Goal: Task Accomplishment & Management: Manage account settings

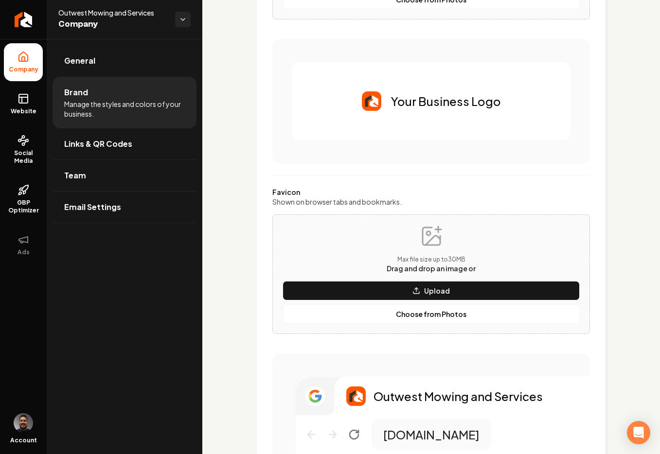
scroll to position [16, 0]
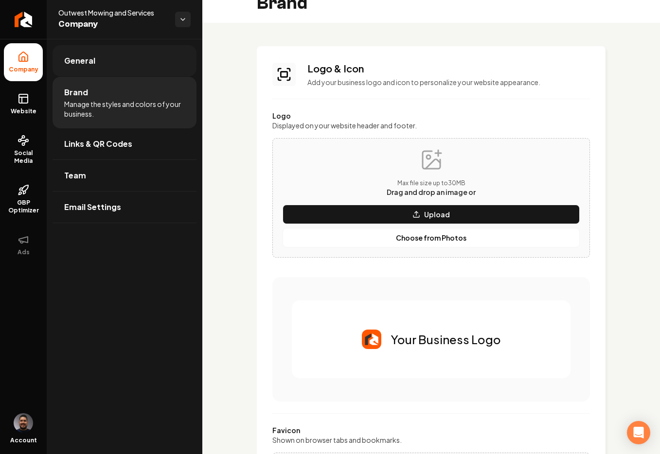
click at [132, 67] on link "General" at bounding box center [124, 60] width 144 height 31
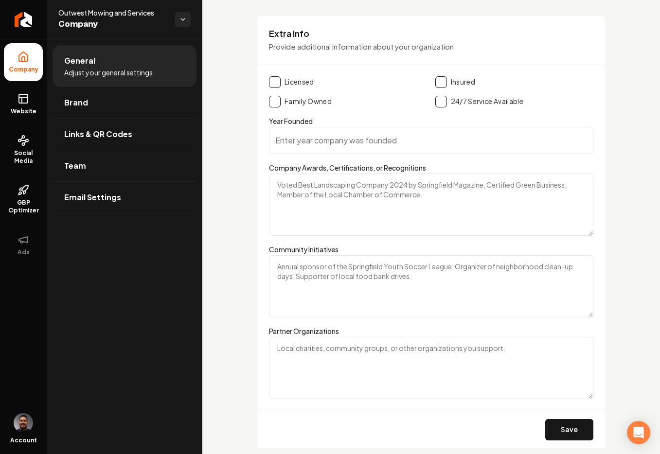
scroll to position [1386, 0]
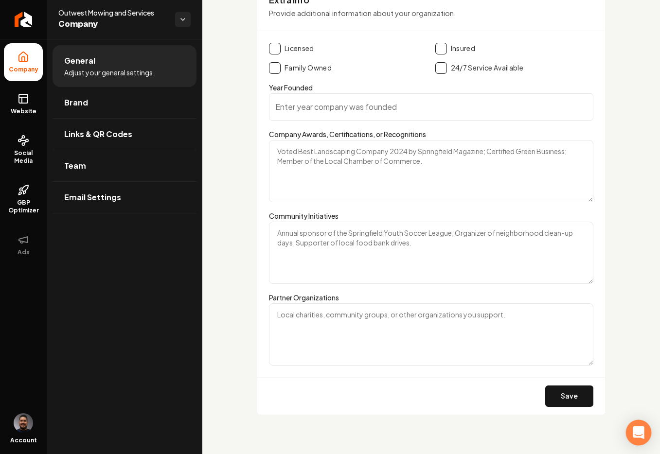
click at [643, 433] on icon "Open Intercom Messenger" at bounding box center [638, 432] width 13 height 13
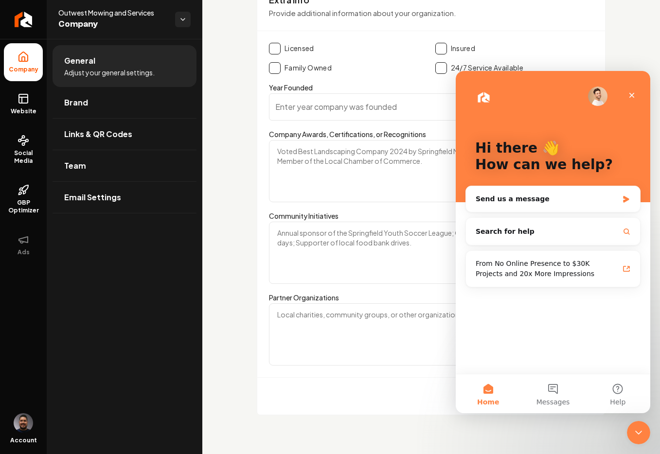
scroll to position [0, 0]
drag, startPoint x: 638, startPoint y: 433, endPoint x: 632, endPoint y: 425, distance: 9.7
click at [639, 432] on icon "Close Intercom Messenger" at bounding box center [637, 431] width 12 height 12
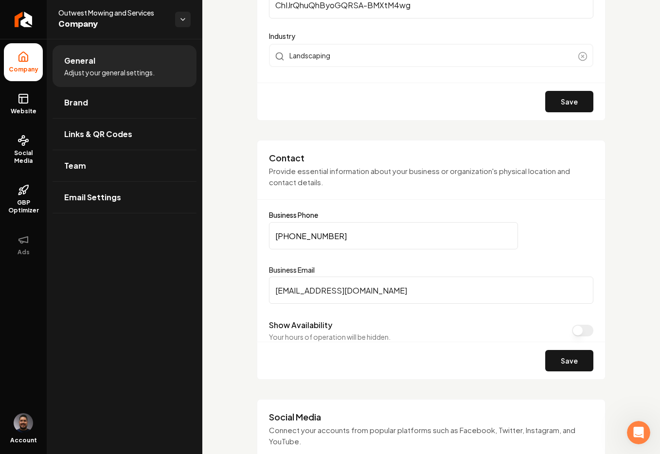
scroll to position [380, 0]
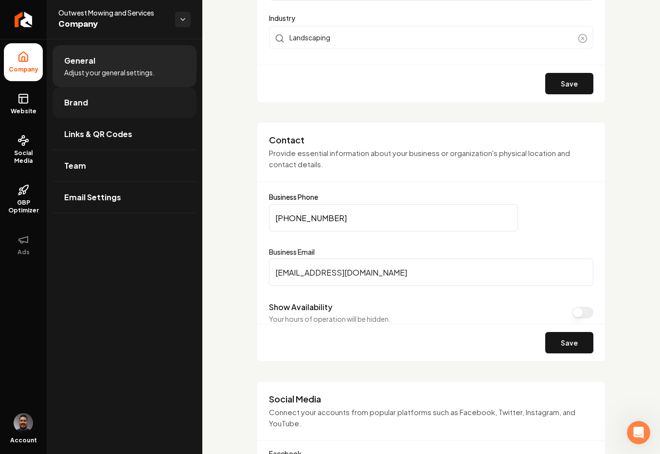
click at [79, 107] on span "Brand" at bounding box center [76, 103] width 24 height 12
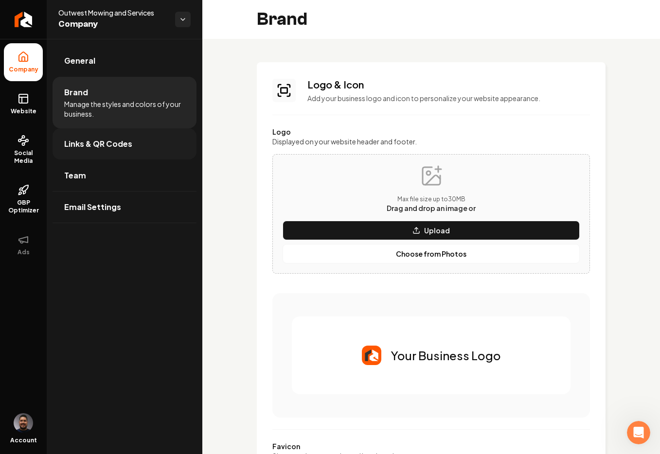
click at [103, 146] on span "Links & QR Codes" at bounding box center [98, 144] width 68 height 12
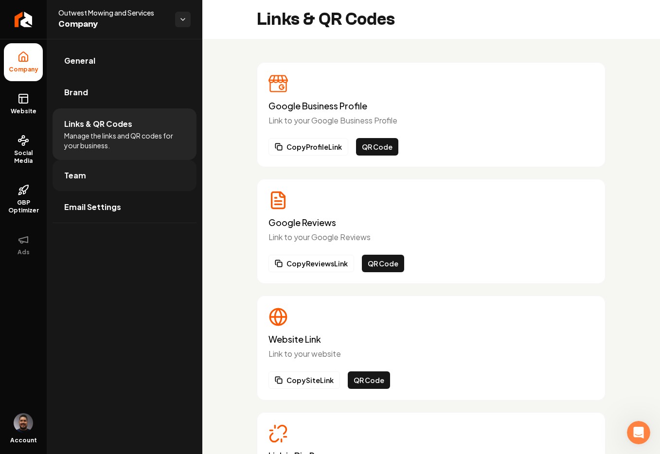
click at [101, 171] on link "Team" at bounding box center [124, 175] width 144 height 31
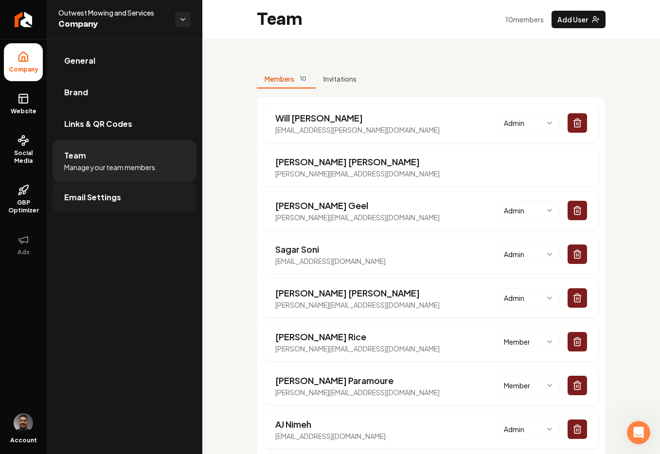
click at [117, 209] on link "Email Settings" at bounding box center [124, 197] width 144 height 31
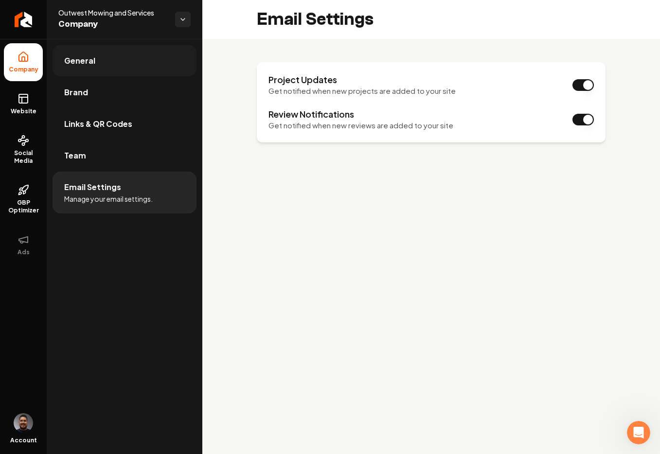
click at [100, 60] on link "General" at bounding box center [124, 60] width 144 height 31
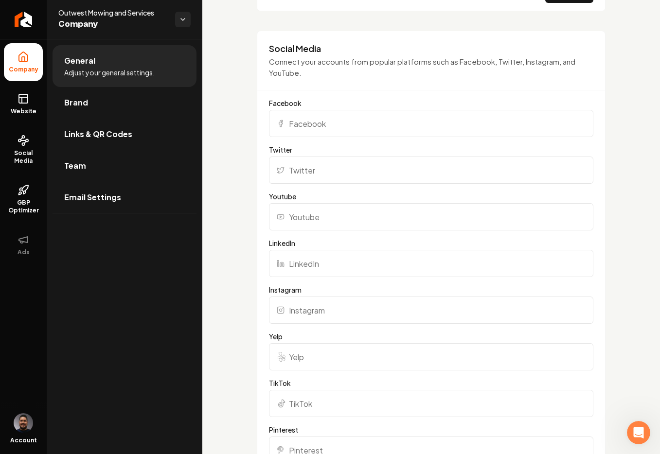
scroll to position [732, 0]
click at [629, 98] on div "Basics The more information you provide, the better your site will turn out sin…" at bounding box center [430, 206] width 457 height 1801
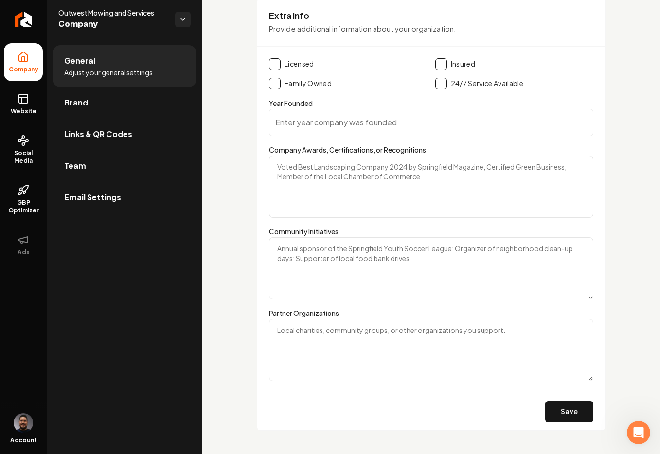
scroll to position [1347, 0]
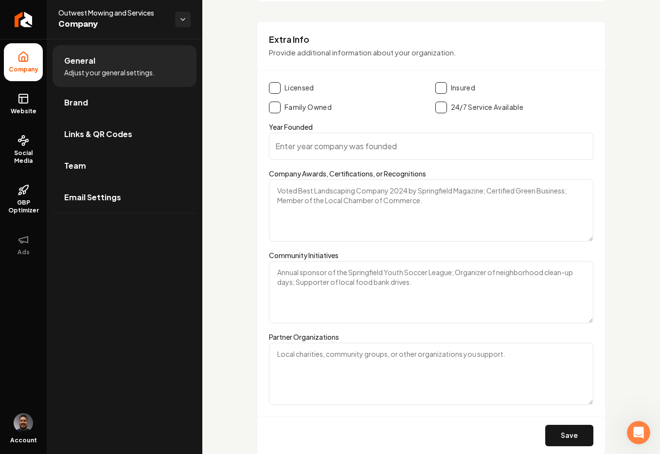
click at [388, 206] on textarea "Company Awards, Certifications, or Recognitions" at bounding box center [431, 210] width 324 height 62
click at [413, 198] on textarea "Company Awards, Certifications, or Recognitions" at bounding box center [431, 210] width 324 height 62
click at [424, 200] on textarea "Company Awards, Certifications, or Recognitions" at bounding box center [431, 210] width 324 height 62
drag, startPoint x: 385, startPoint y: 201, endPoint x: 355, endPoint y: 193, distance: 30.7
click at [384, 201] on textarea "Company Awards, Certifications, or Recognitions" at bounding box center [431, 210] width 324 height 62
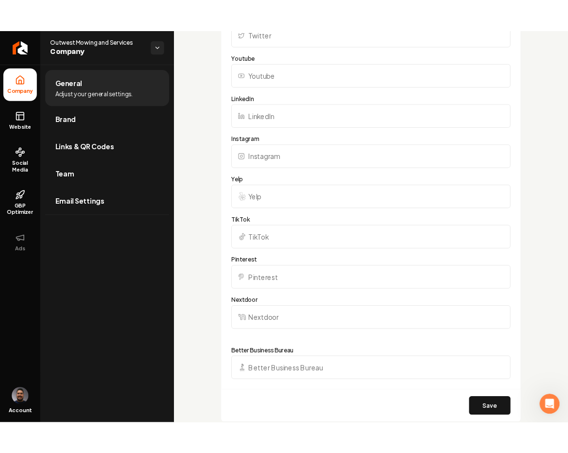
scroll to position [1386, 0]
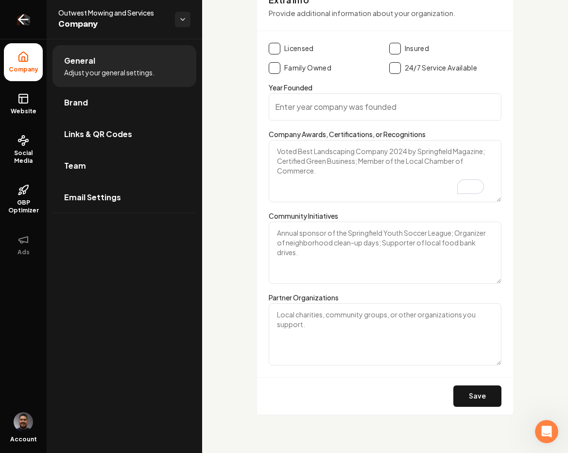
click at [31, 16] on link "Return to dashboard" at bounding box center [23, 19] width 47 height 39
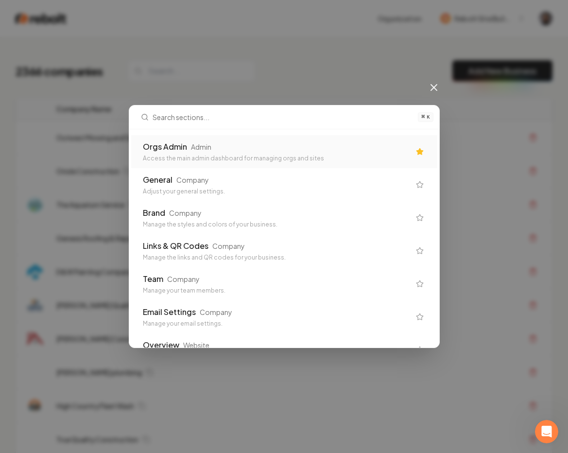
click at [159, 150] on div "Orgs Admin" at bounding box center [165, 147] width 44 height 12
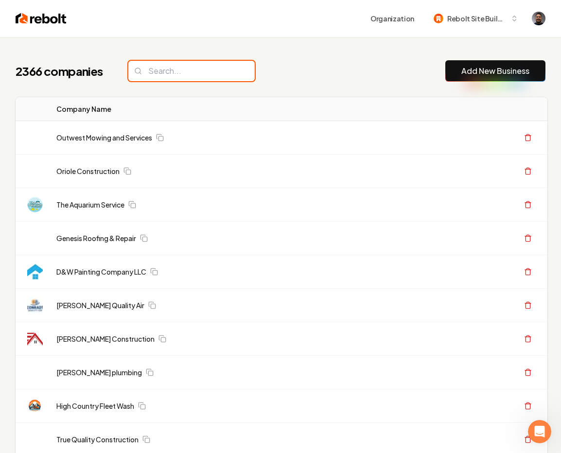
click at [155, 70] on input "search" at bounding box center [191, 71] width 126 height 20
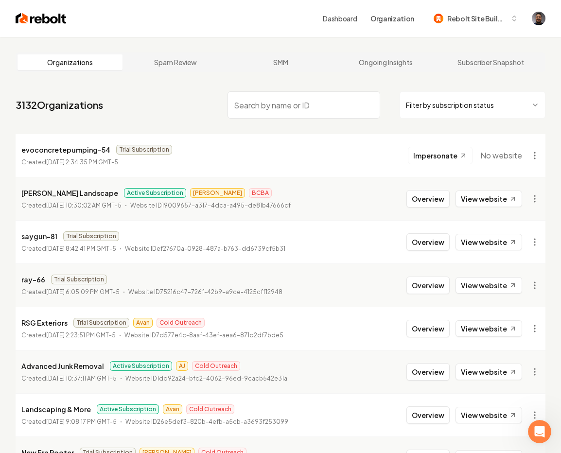
click at [280, 107] on input "search" at bounding box center [303, 104] width 153 height 27
paste input "Style Garage Door LLc"
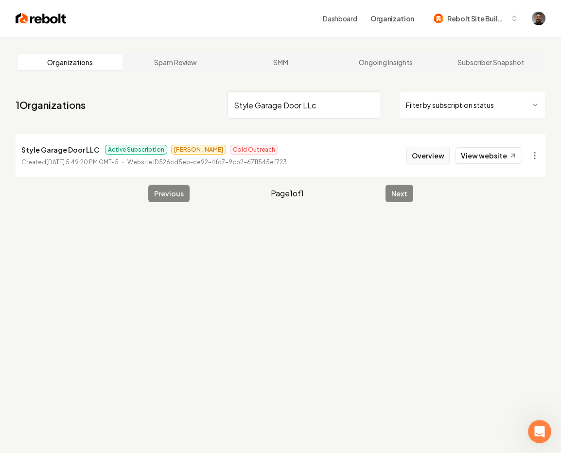
type input "Style Garage Door LLc"
click at [424, 156] on button "Overview" at bounding box center [427, 155] width 43 height 17
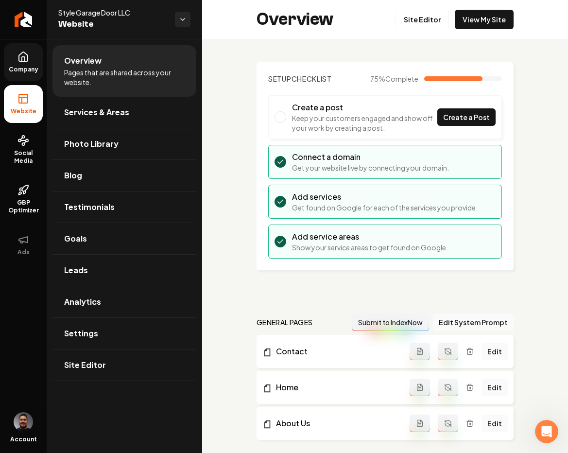
click at [25, 62] on icon at bounding box center [23, 57] width 12 height 12
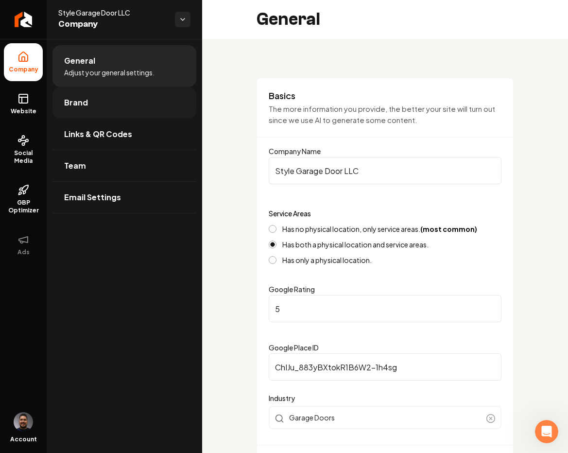
click at [103, 102] on link "Brand" at bounding box center [124, 102] width 144 height 31
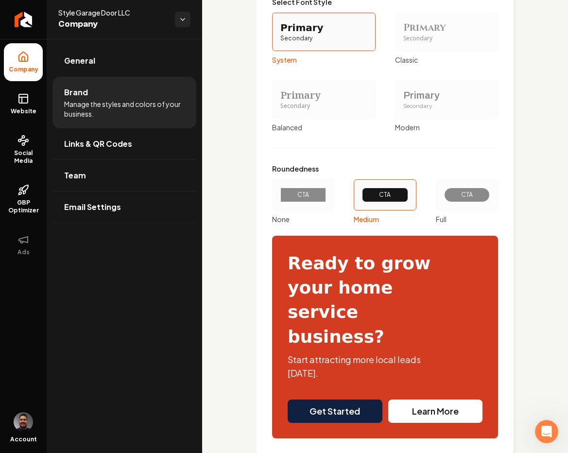
scroll to position [634, 0]
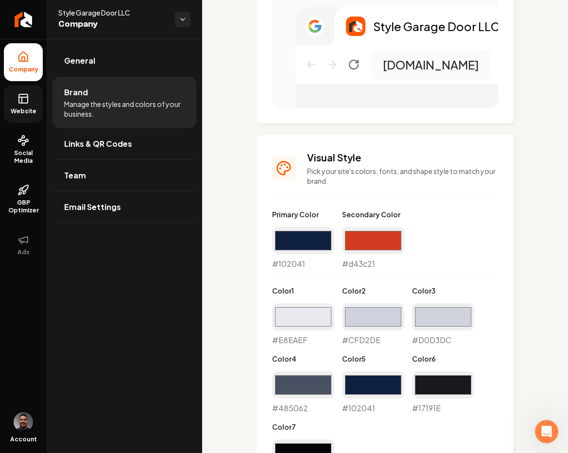
click at [18, 105] on link "Website" at bounding box center [23, 104] width 39 height 38
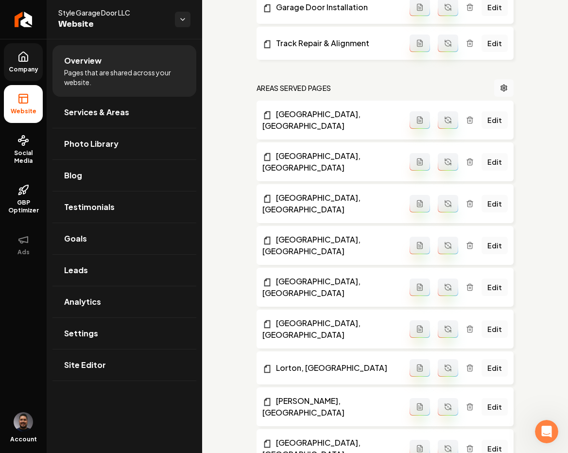
click at [22, 66] on span "Company" at bounding box center [23, 70] width 37 height 8
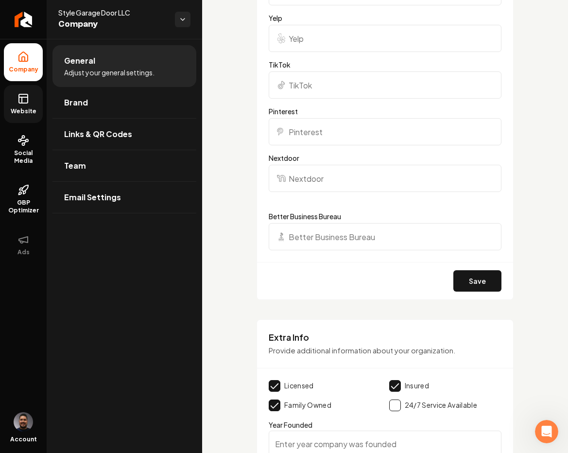
scroll to position [1454, 0]
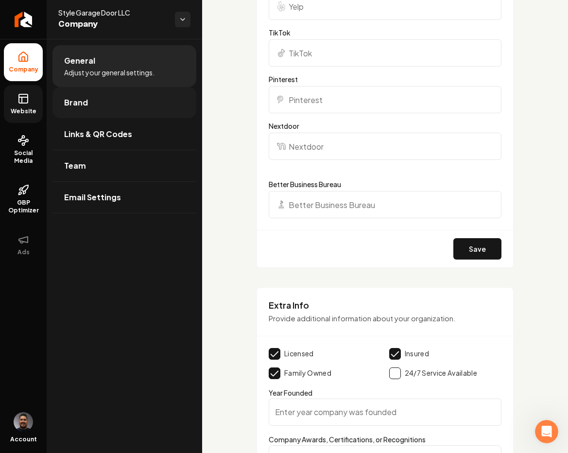
click at [101, 104] on link "Brand" at bounding box center [124, 102] width 144 height 31
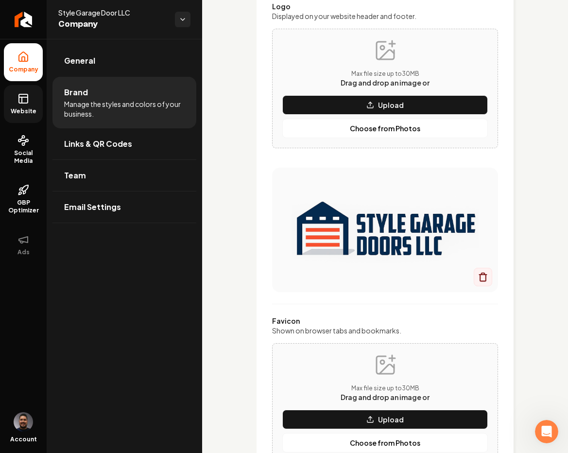
scroll to position [585, 0]
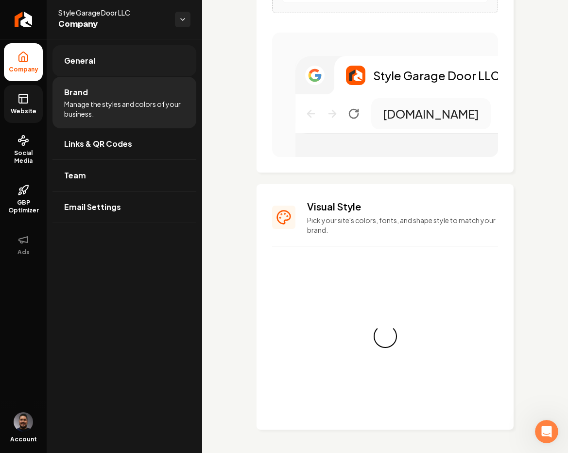
click at [124, 64] on link "General" at bounding box center [124, 60] width 144 height 31
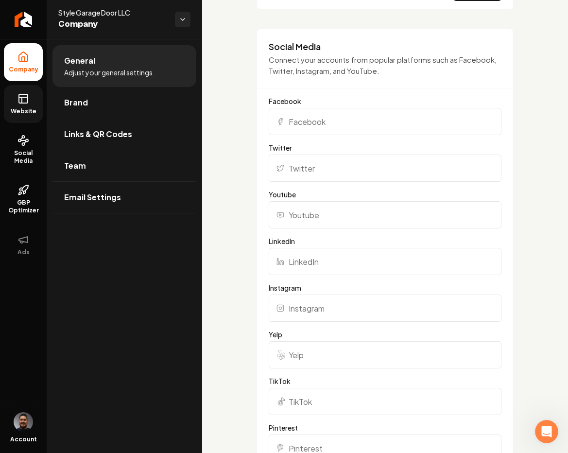
scroll to position [995, 0]
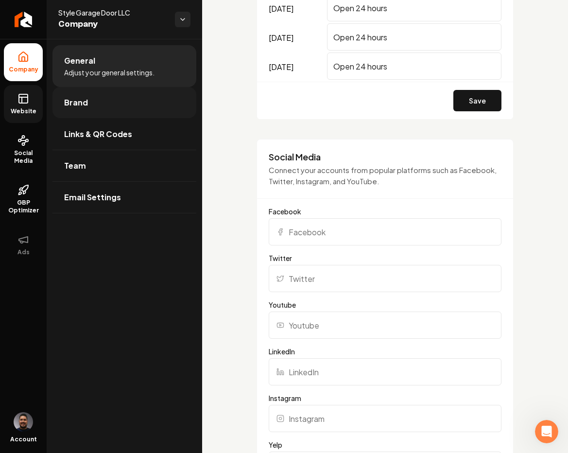
click at [119, 99] on link "Brand" at bounding box center [124, 102] width 144 height 31
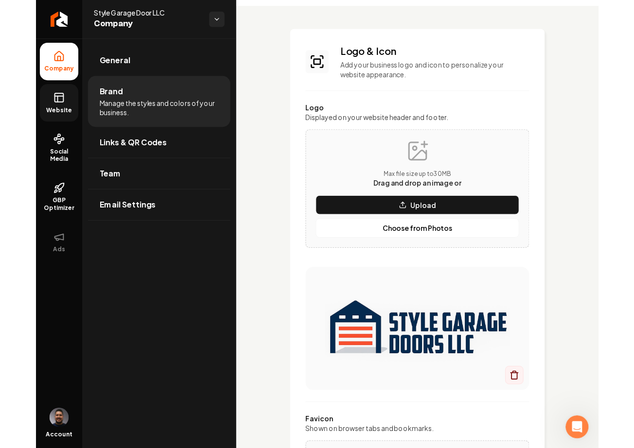
scroll to position [52, 0]
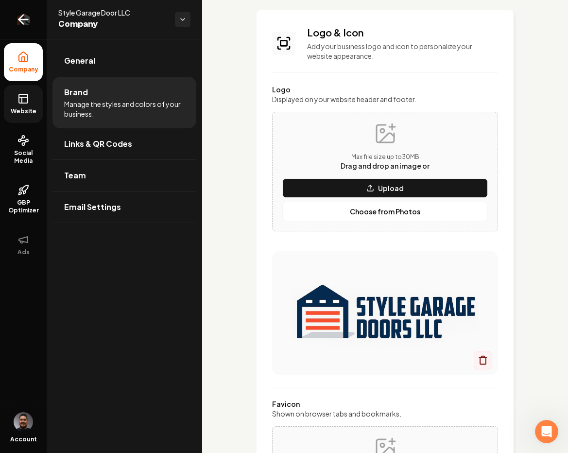
click at [22, 21] on icon "Return to dashboard" at bounding box center [24, 20] width 16 height 16
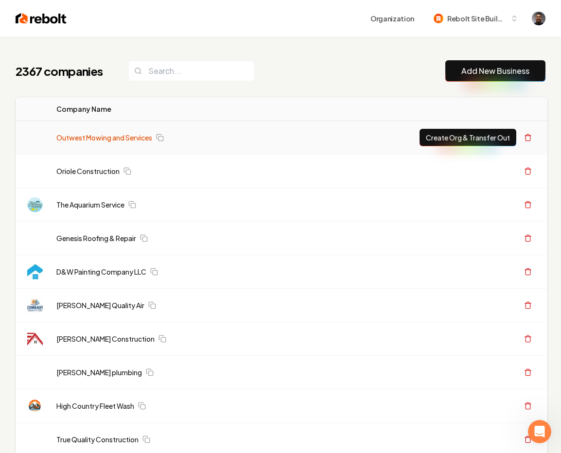
click at [122, 137] on link "Outwest Mowing and Services" at bounding box center [104, 138] width 96 height 10
click at [129, 137] on link "Outwest Mowing and Services" at bounding box center [104, 138] width 96 height 10
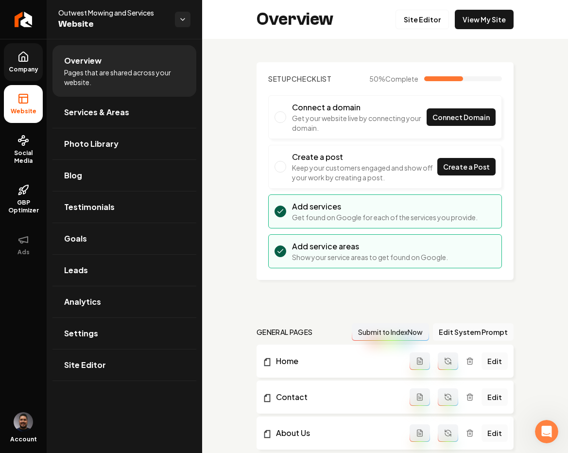
click at [29, 59] on icon at bounding box center [23, 57] width 12 height 12
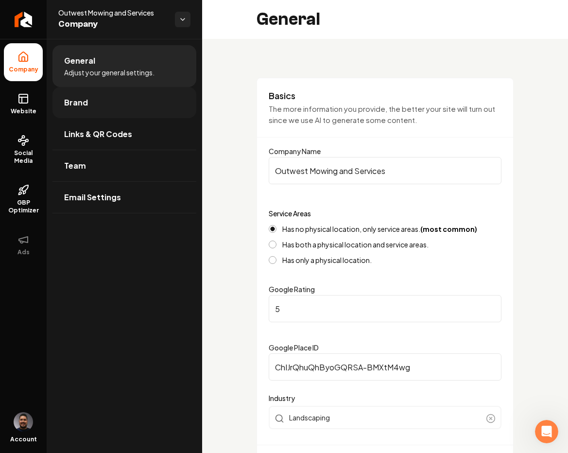
click at [93, 110] on link "Brand" at bounding box center [124, 102] width 144 height 31
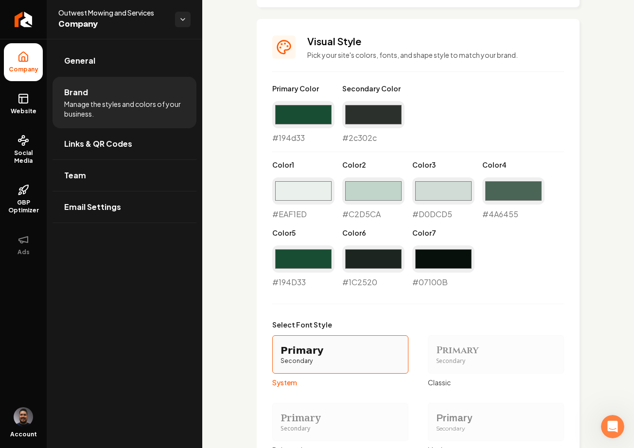
scroll to position [741, 0]
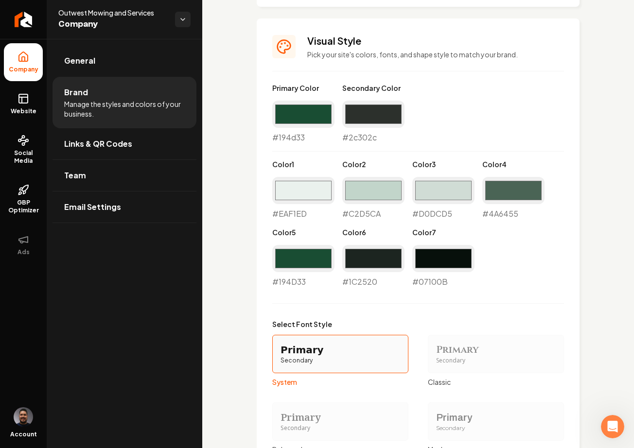
drag, startPoint x: 232, startPoint y: 185, endPoint x: 244, endPoint y: 188, distance: 12.6
click at [232, 185] on div "Logo & Icon Add your business logo and icon to personalize your website appeara…" at bounding box center [418, 48] width 432 height 1501
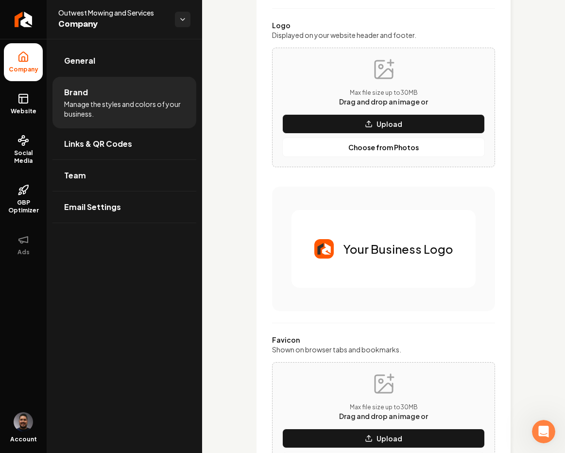
scroll to position [0, 0]
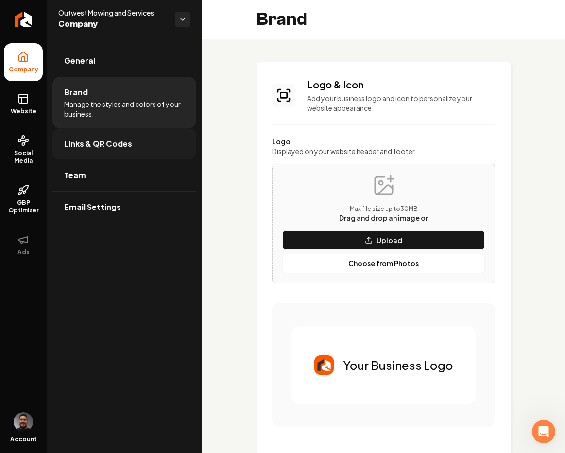
drag, startPoint x: 115, startPoint y: 159, endPoint x: 112, endPoint y: 147, distance: 12.0
click at [115, 159] on link "Links & QR Codes" at bounding box center [124, 143] width 144 height 31
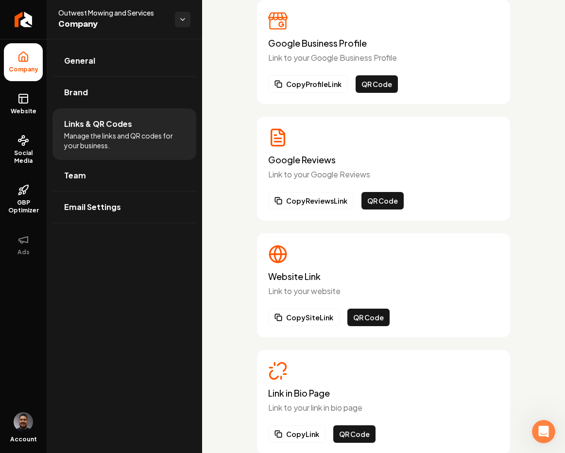
scroll to position [87, 0]
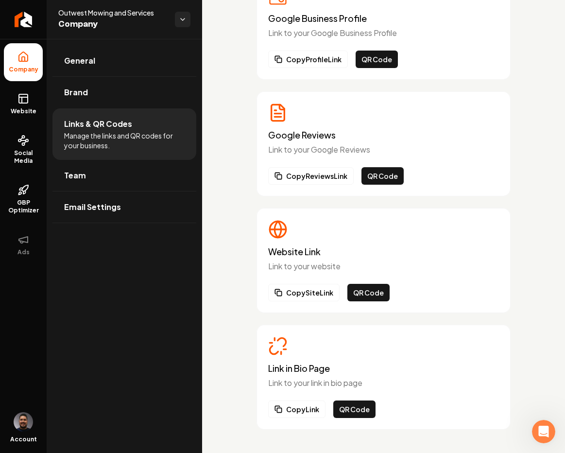
drag, startPoint x: 225, startPoint y: 215, endPoint x: 230, endPoint y: 212, distance: 5.7
click at [225, 215] on div "Google Business Profile Link to your Google Business Profile Copy Profile Link …" at bounding box center [383, 202] width 363 height 502
click at [87, 179] on link "Team" at bounding box center [124, 175] width 144 height 31
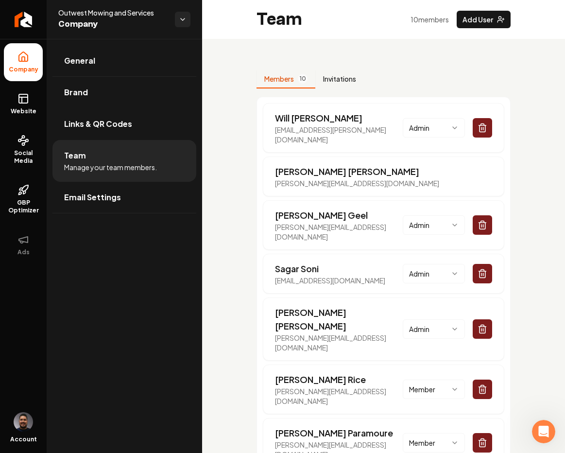
click at [336, 80] on button "Invitations" at bounding box center [339, 79] width 49 height 18
click at [281, 79] on button "Members 10" at bounding box center [286, 79] width 59 height 18
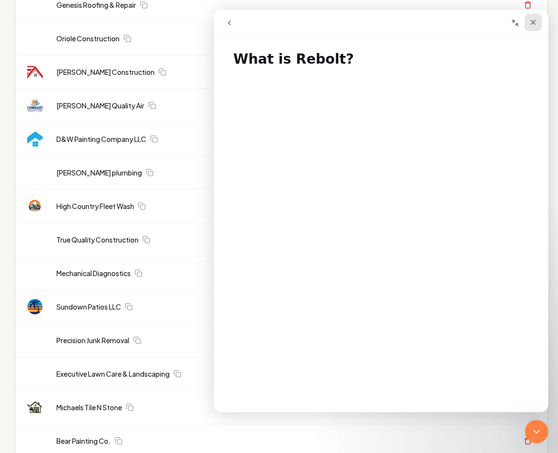
click at [536, 21] on icon "Close" at bounding box center [533, 22] width 8 height 8
